Goal: Task Accomplishment & Management: Use online tool/utility

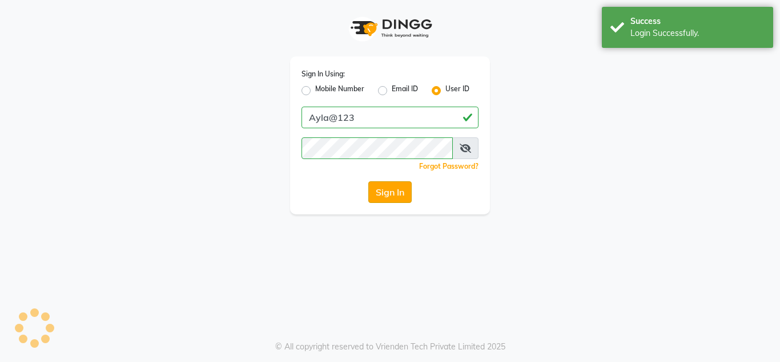
select select "7756"
select select "service"
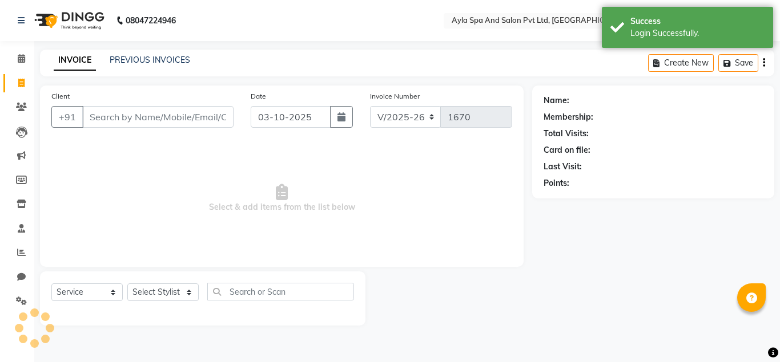
click at [191, 119] on input "Client" at bounding box center [157, 117] width 151 height 22
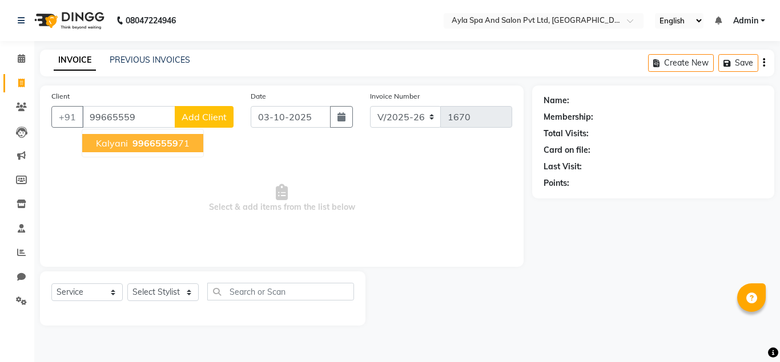
click at [186, 143] on ngb-highlight "99665559 71" at bounding box center [159, 143] width 59 height 11
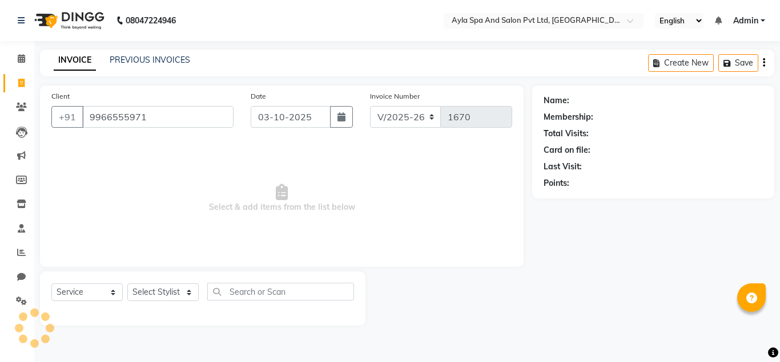
type input "9966555971"
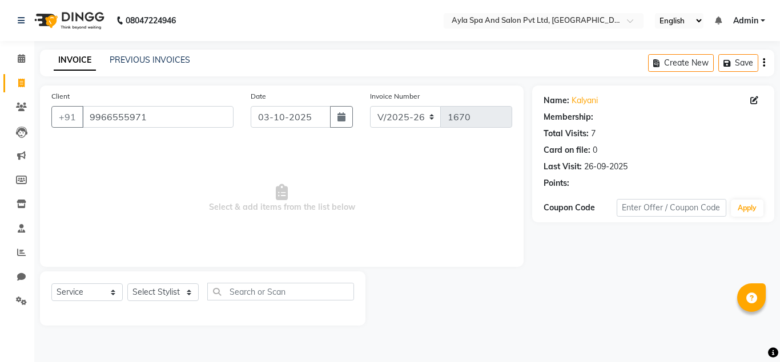
select select "1: Object"
click at [213, 146] on span "Select & add items from the list below" at bounding box center [281, 199] width 461 height 114
